Goal: Task Accomplishment & Management: Manage account settings

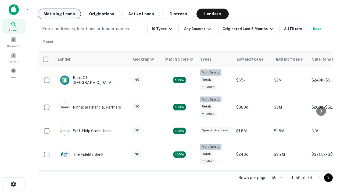
click at [59, 14] on button "Maturing Loans" at bounding box center [59, 14] width 43 height 11
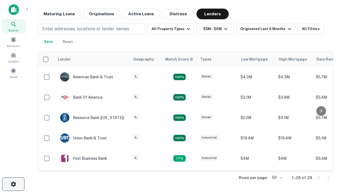
click at [13, 184] on icon "button" at bounding box center [13, 184] width 6 height 6
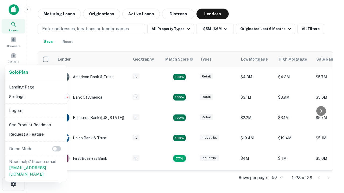
click at [35, 111] on li "Logout" at bounding box center [35, 111] width 57 height 10
